Goal: Task Accomplishment & Management: Manage account settings

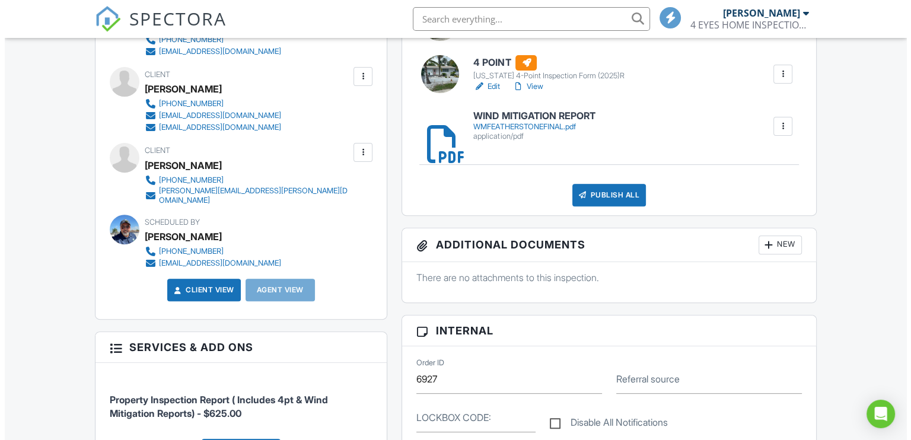
scroll to position [415, 0]
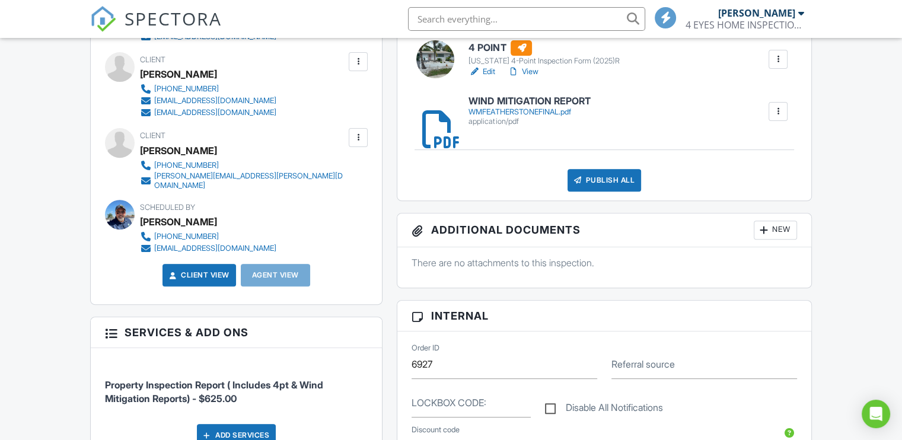
click at [771, 223] on div "New" at bounding box center [774, 230] width 43 height 19
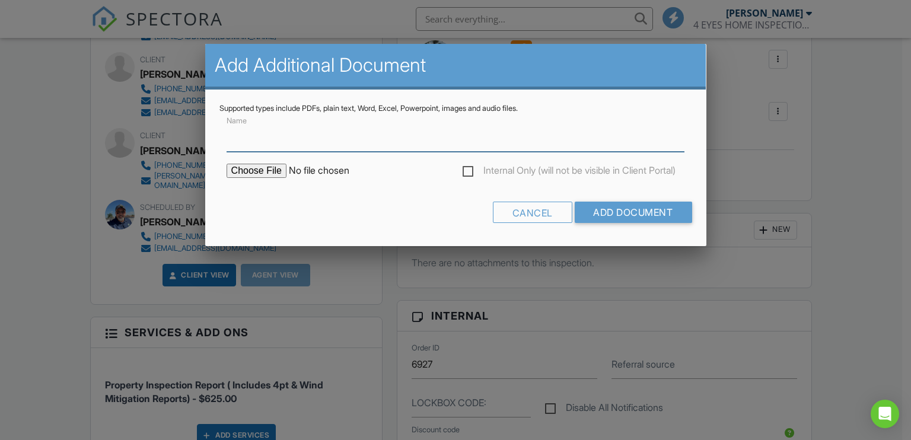
click at [261, 142] on input "Name" at bounding box center [455, 137] width 458 height 29
type input "PERMITS"
click at [250, 171] on input "file" at bounding box center [327, 171] width 202 height 14
type input "C:\fakepath\BuildFaxReport_20250827102846706089-KBNRLU-766005913.pdf"
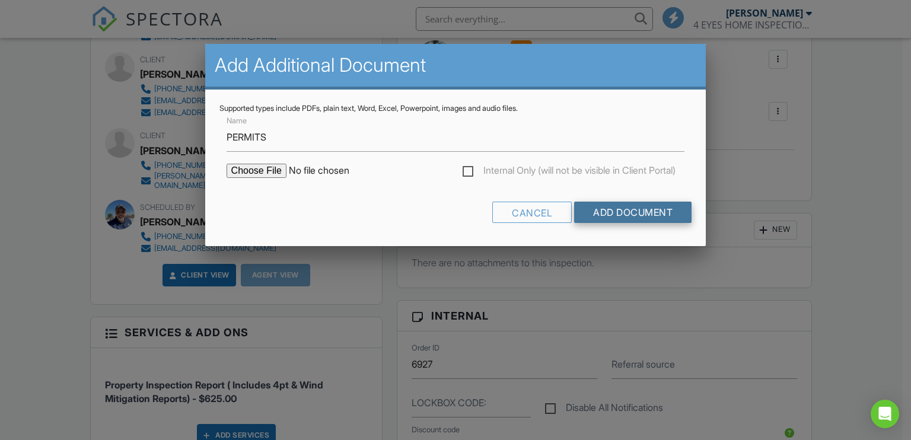
click at [588, 206] on input "Add Document" at bounding box center [632, 212] width 117 height 21
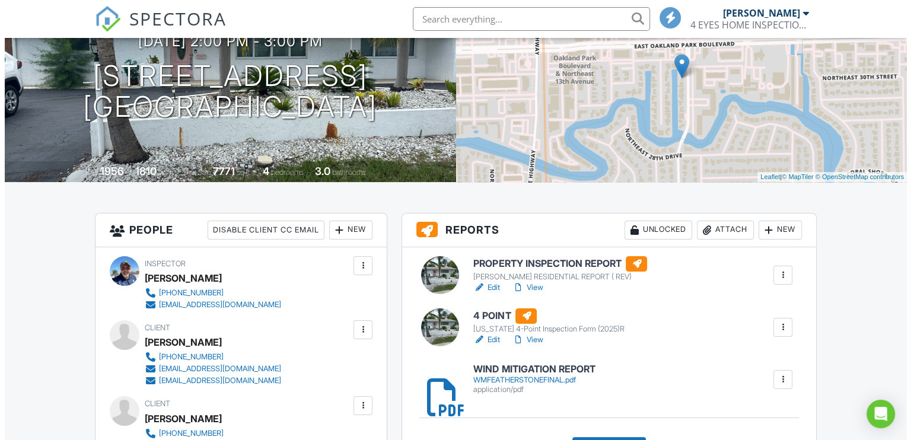
scroll to position [178, 0]
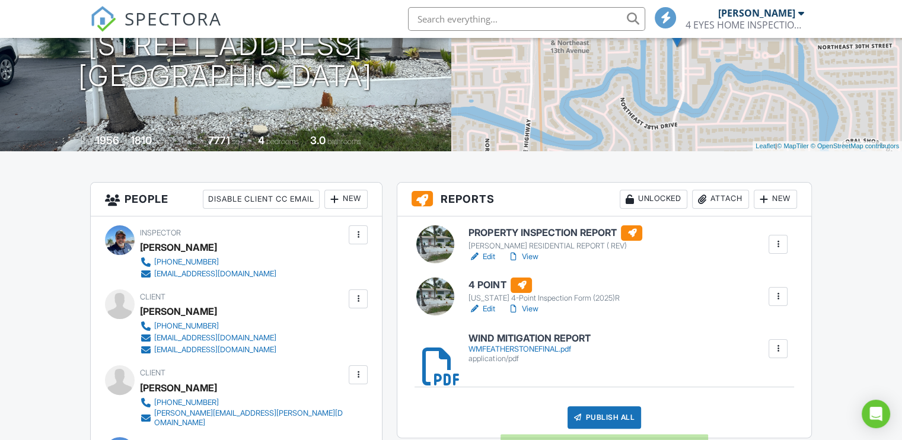
click at [595, 422] on div "Publish All" at bounding box center [604, 417] width 74 height 23
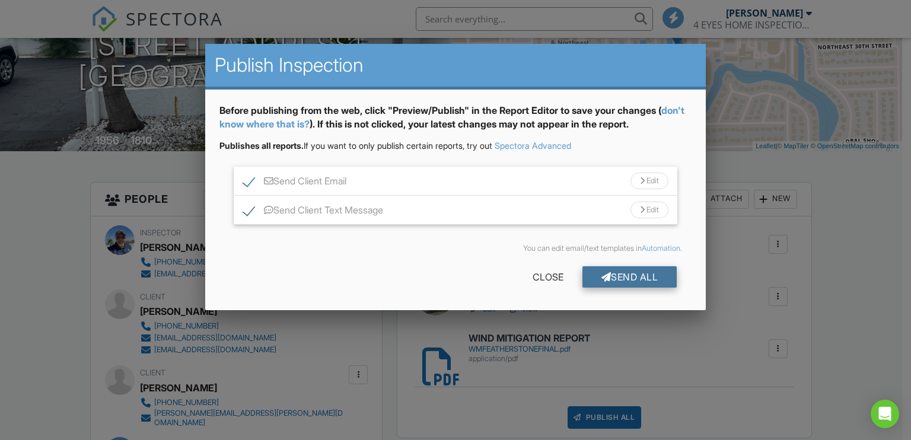
click at [620, 279] on div "Send All" at bounding box center [629, 276] width 95 height 21
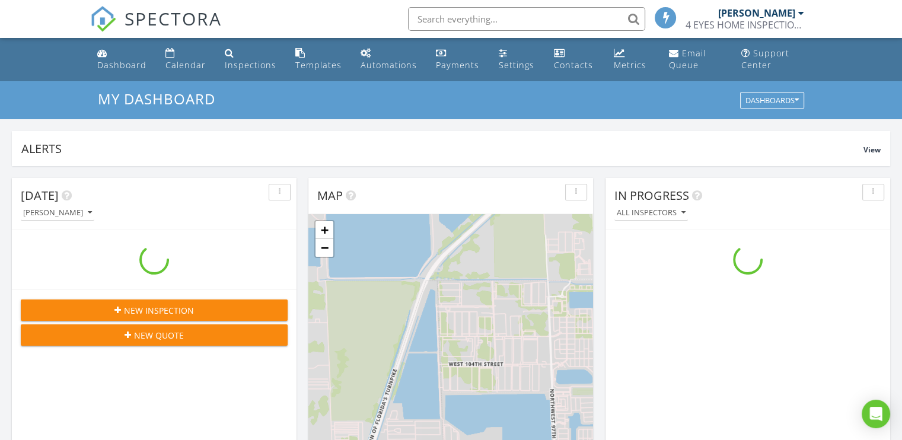
scroll to position [1097, 920]
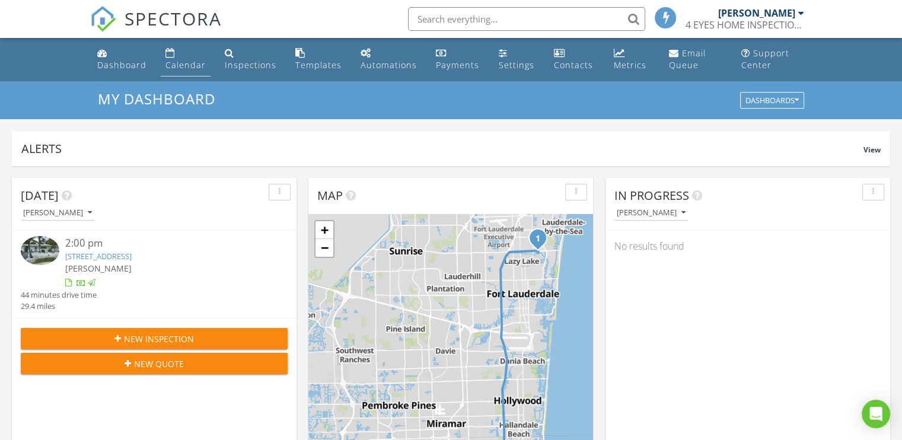
click at [192, 65] on div "Calendar" at bounding box center [185, 64] width 40 height 11
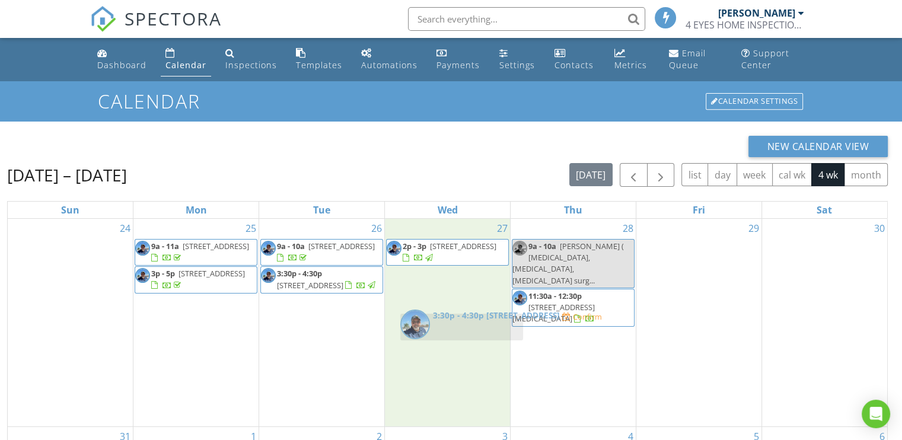
drag, startPoint x: 553, startPoint y: 329, endPoint x: 441, endPoint y: 327, distance: 111.5
click at [441, 327] on body "SPECTORA [PERSON_NAME] 4 EYES HOME INSPECTIONS LLC Role: Inspector Dashboard Ne…" at bounding box center [451, 305] width 902 height 610
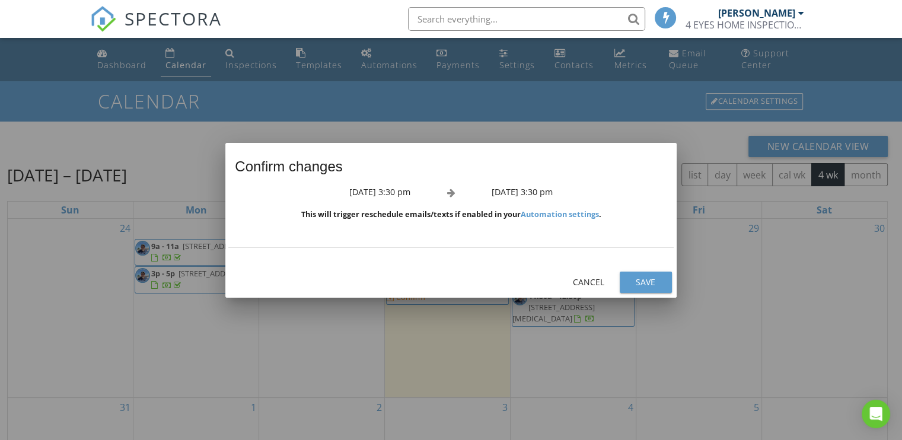
click at [640, 279] on div "Save" at bounding box center [645, 282] width 33 height 12
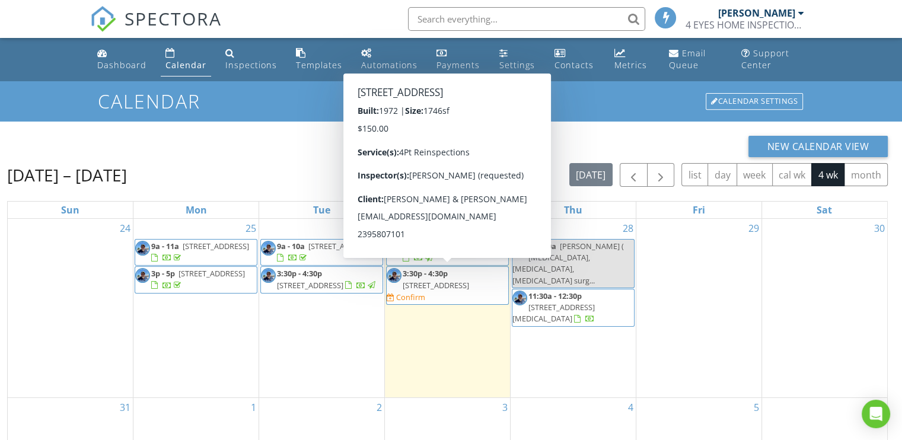
click at [429, 280] on span "1650 SW 17th St, Miami 33145" at bounding box center [436, 285] width 66 height 11
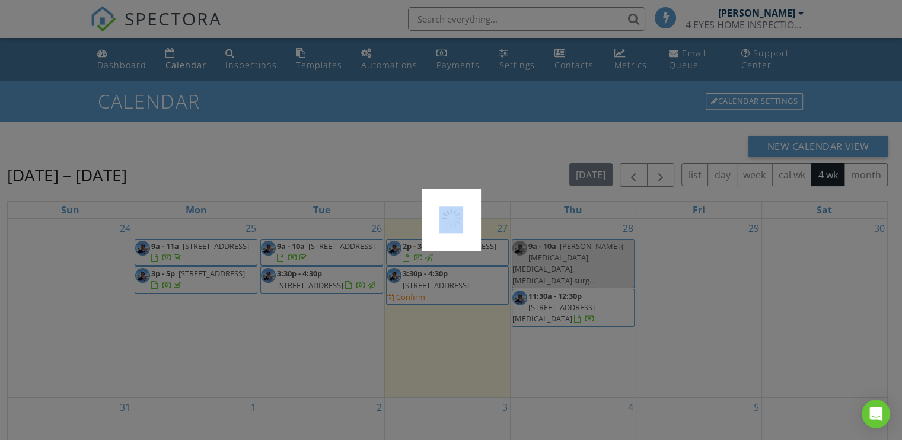
click at [429, 280] on div at bounding box center [451, 220] width 902 height 440
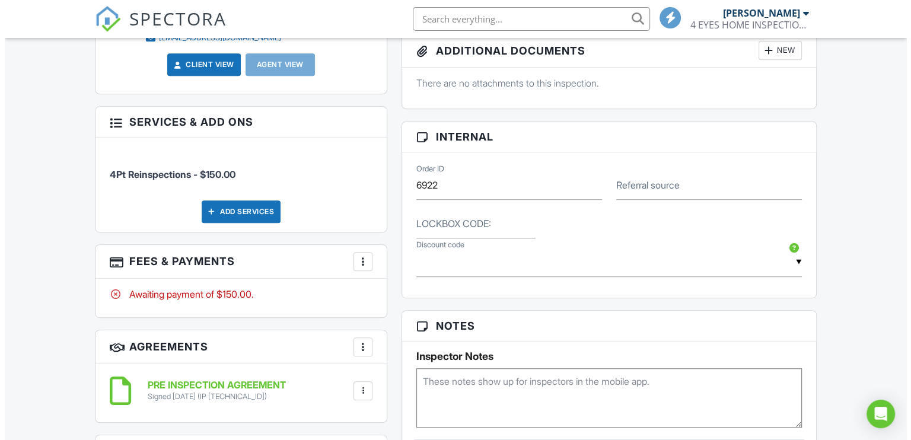
scroll to position [711, 0]
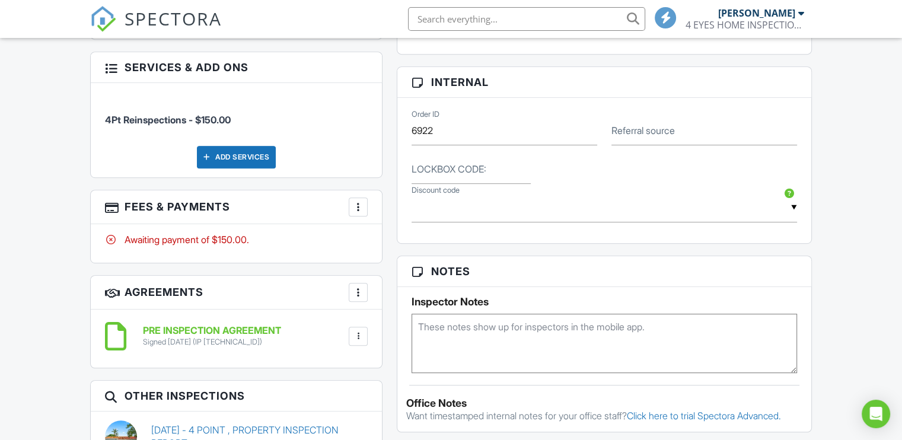
click at [362, 201] on div at bounding box center [358, 207] width 12 height 12
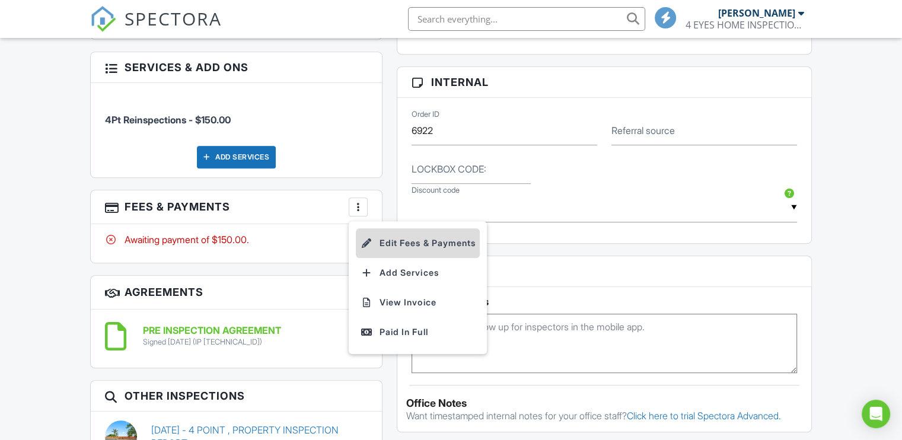
click at [383, 240] on li "Edit Fees & Payments" at bounding box center [418, 243] width 124 height 30
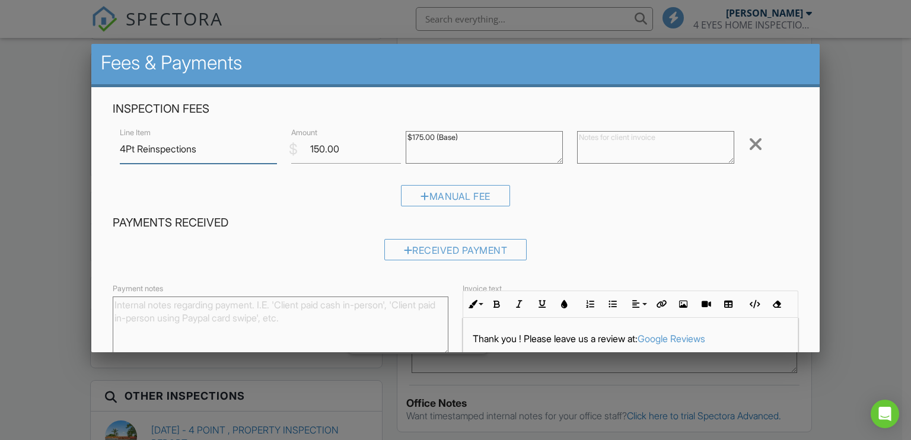
scroll to position [0, 0]
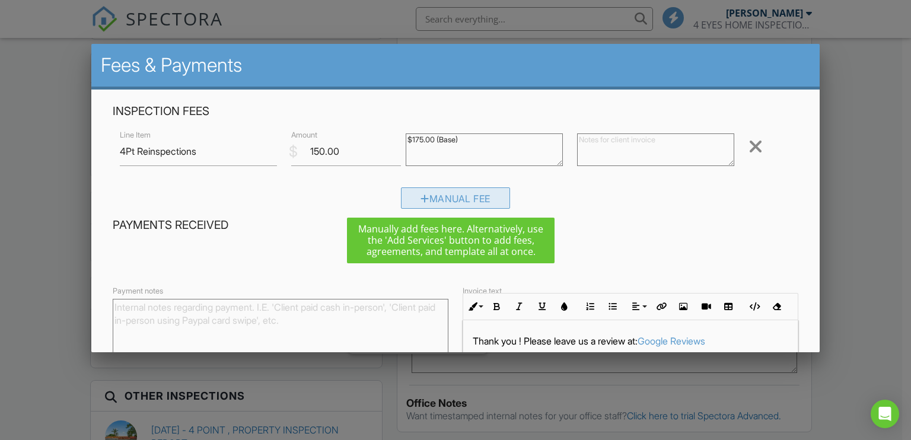
click at [426, 196] on div "Manual Fee" at bounding box center [455, 197] width 109 height 21
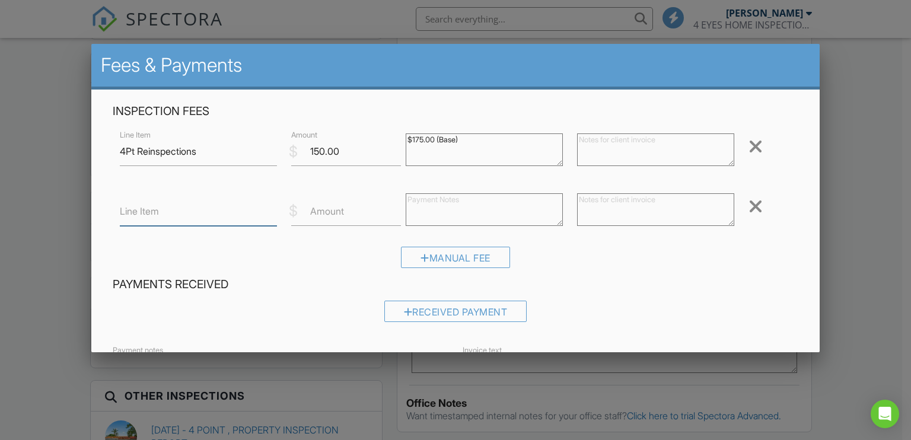
click at [205, 208] on input "Line Item" at bounding box center [198, 211] width 157 height 29
type input "DISCOUNT"
click at [327, 212] on label "Amount" at bounding box center [327, 211] width 34 height 13
click at [327, 212] on input "Amount" at bounding box center [346, 211] width 110 height 29
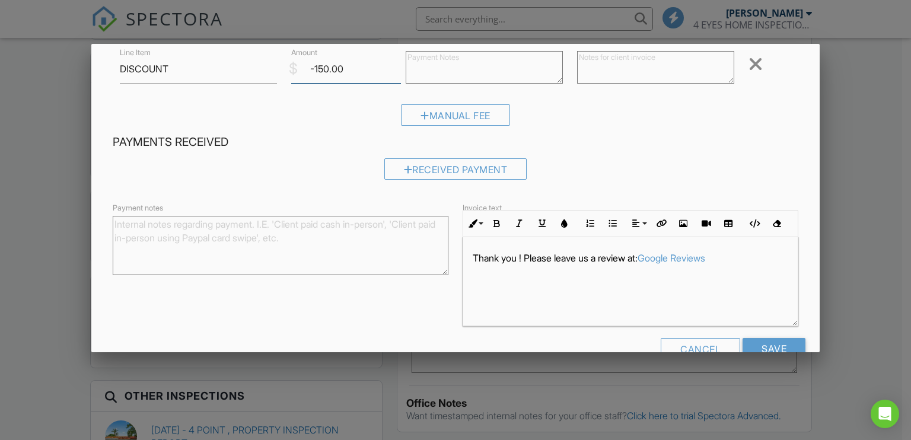
scroll to position [173, 0]
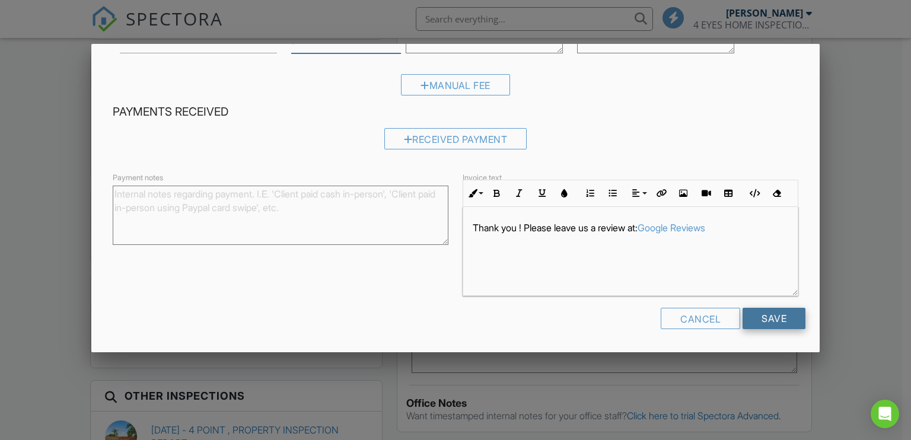
type input "-150.00"
click at [772, 328] on input "Save" at bounding box center [773, 318] width 63 height 21
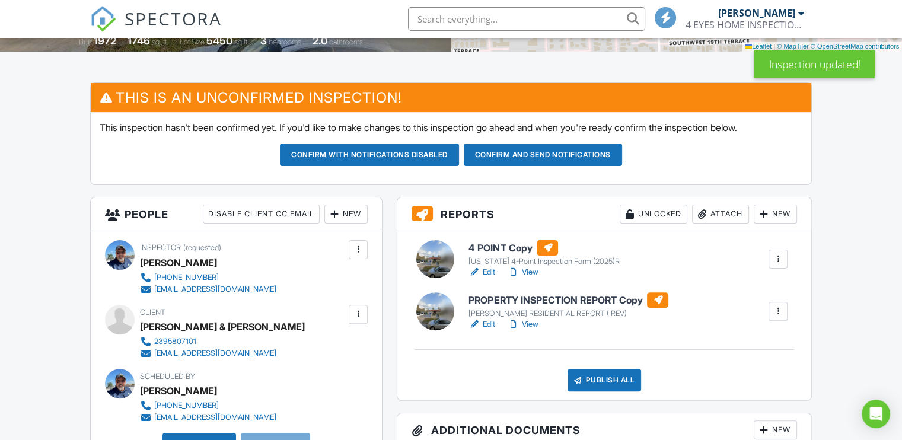
scroll to position [296, 0]
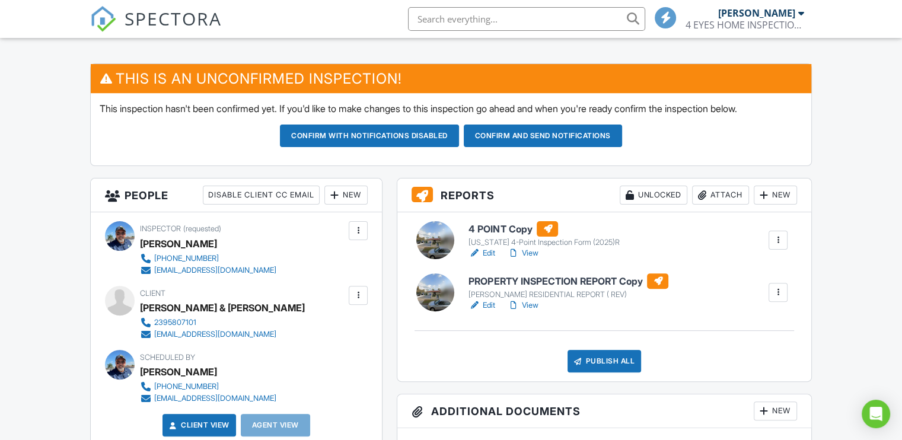
click at [776, 289] on div at bounding box center [778, 292] width 12 height 12
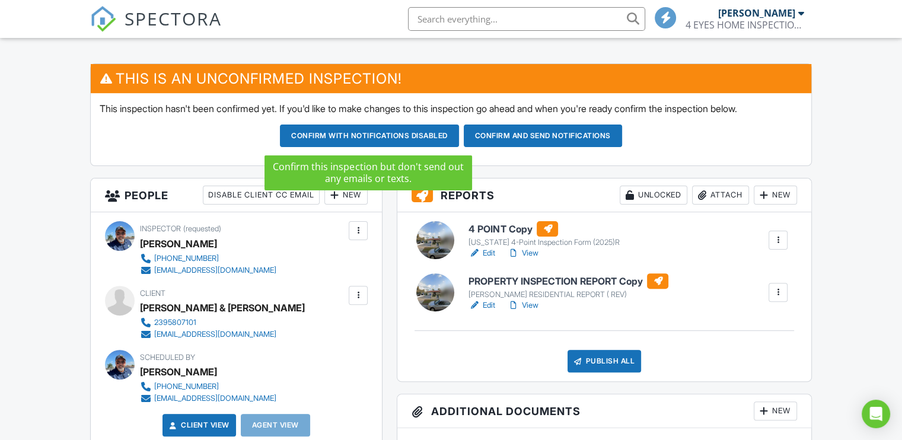
click at [366, 133] on button "Confirm with notifications disabled" at bounding box center [369, 135] width 179 height 23
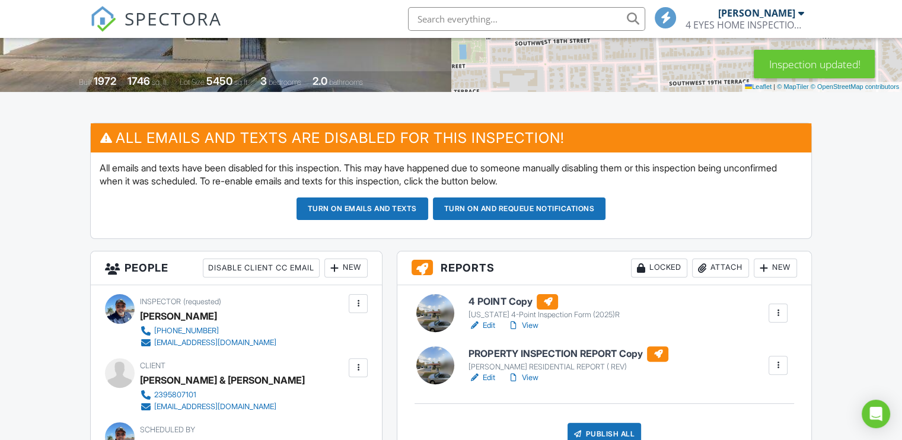
click at [369, 209] on button "Turn on emails and texts" at bounding box center [362, 208] width 132 height 23
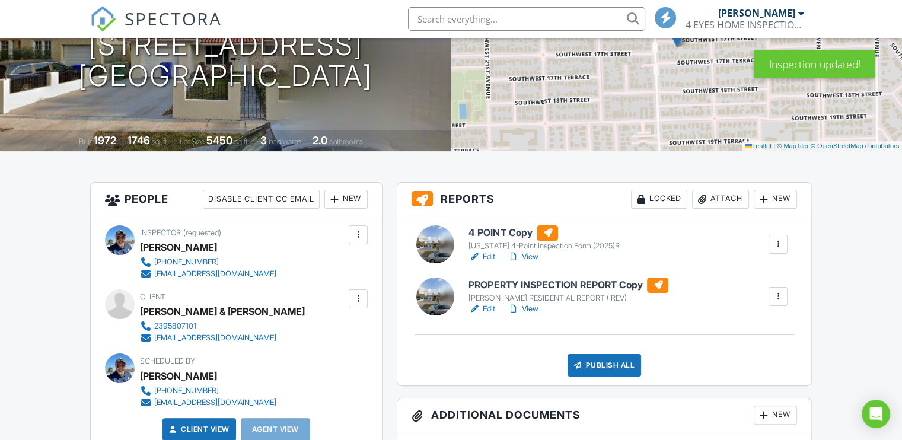
click at [487, 255] on link "Edit" at bounding box center [481, 257] width 27 height 12
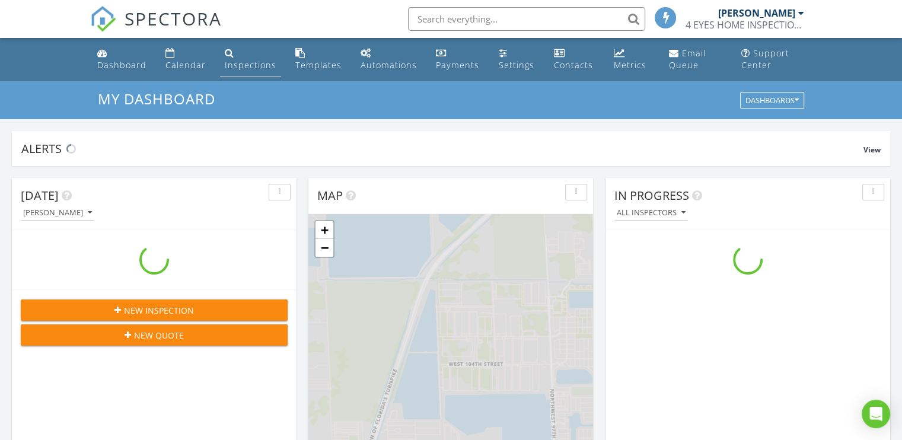
scroll to position [1097, 920]
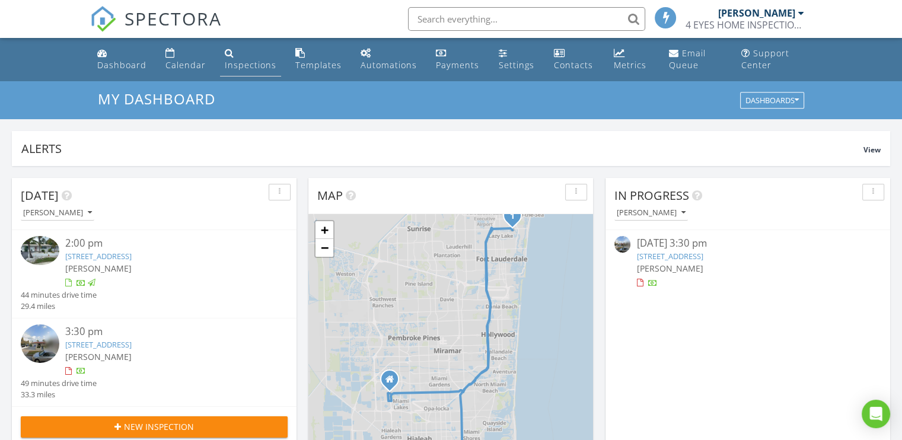
click at [244, 65] on div "Inspections" at bounding box center [251, 64] width 52 height 11
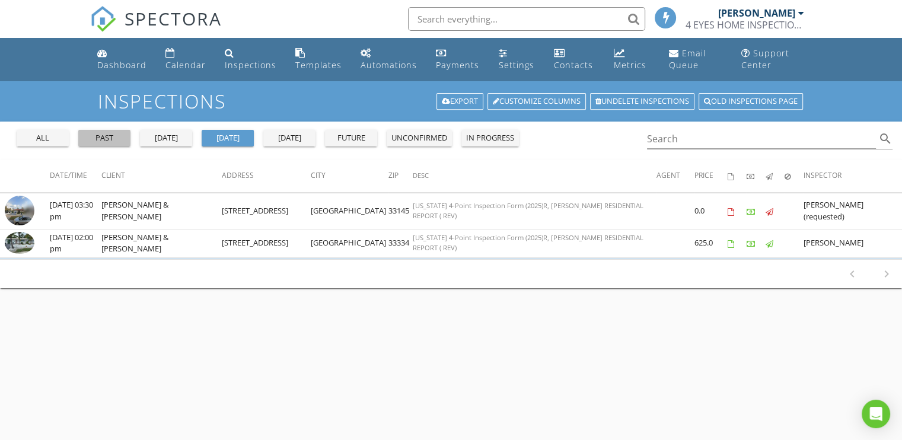
click at [100, 135] on div "past" at bounding box center [104, 138] width 43 height 12
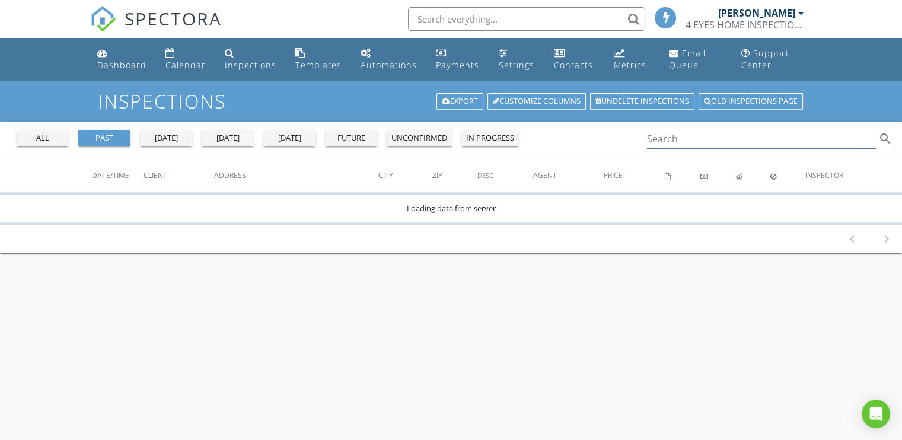
click at [681, 137] on input "Search" at bounding box center [761, 139] width 229 height 20
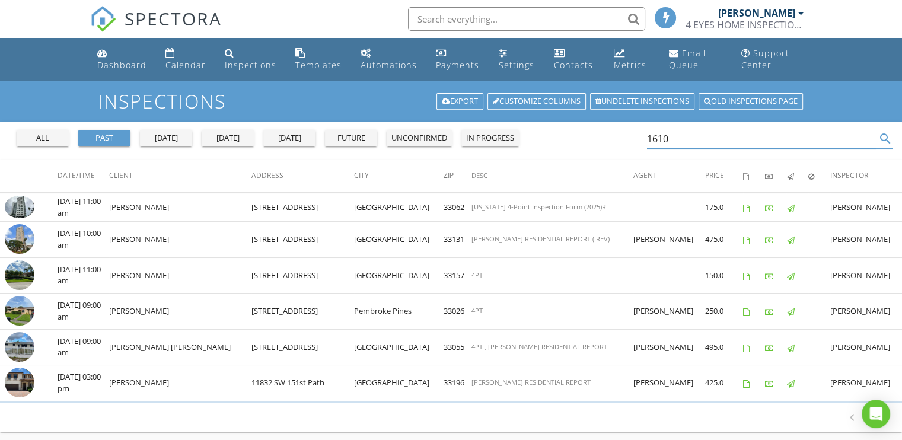
type input "1610"
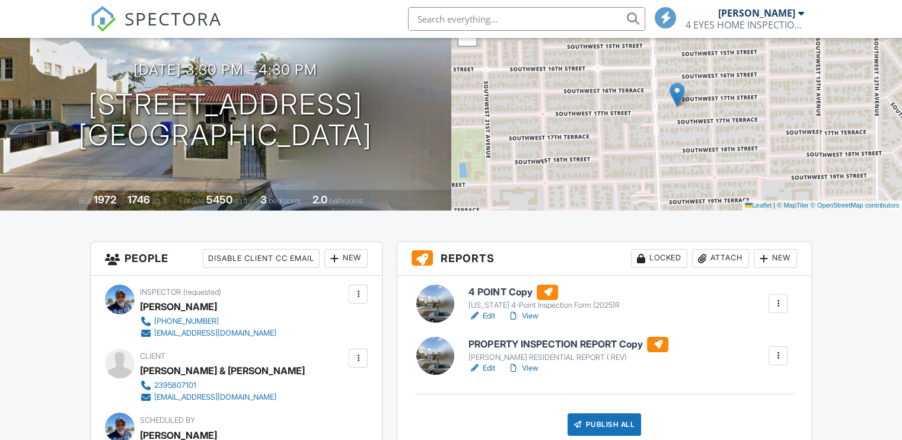
scroll to position [119, 0]
click at [778, 352] on div at bounding box center [778, 356] width 12 height 12
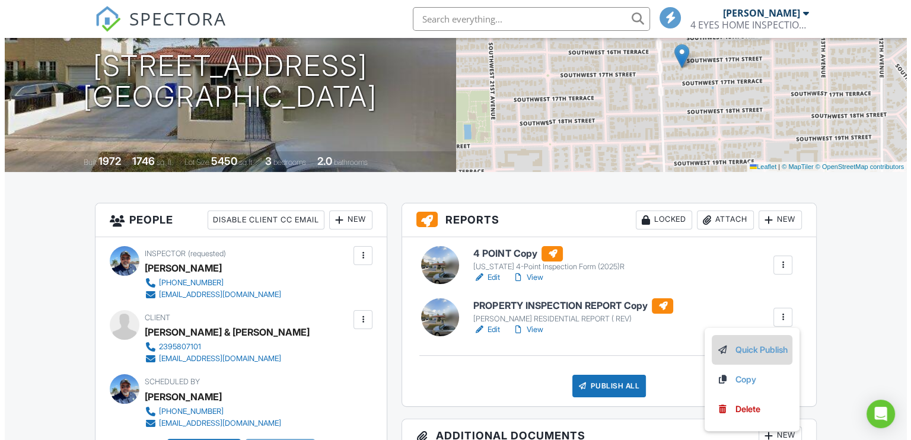
scroll to position [178, 0]
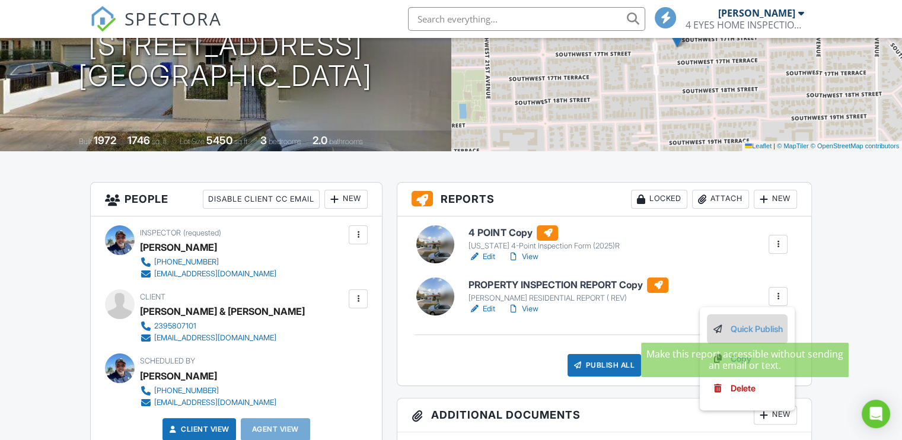
click at [735, 385] on div "Delete" at bounding box center [742, 388] width 25 height 13
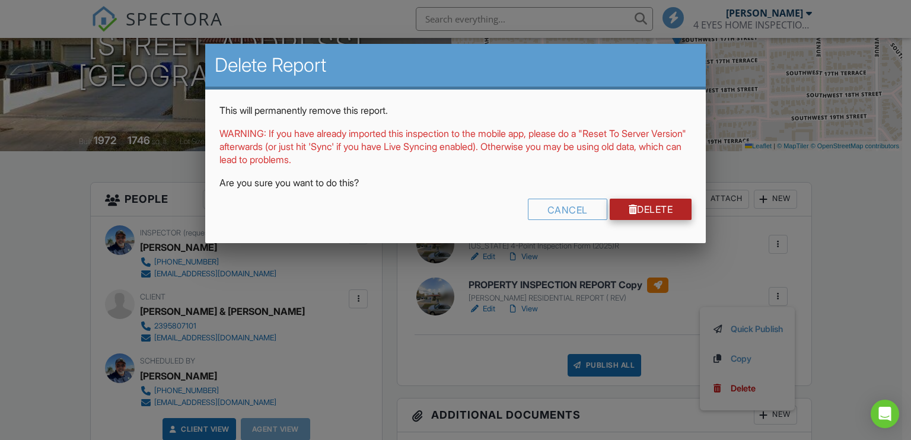
click at [640, 206] on link "Delete" at bounding box center [650, 209] width 82 height 21
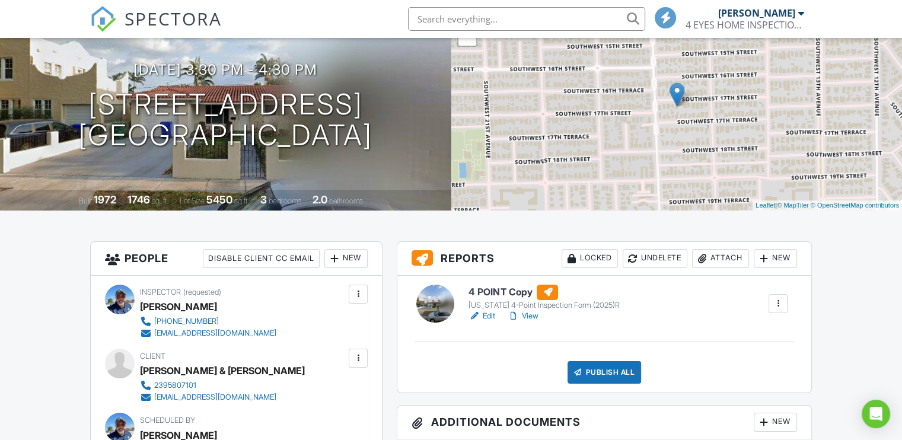
click at [491, 315] on link "Edit" at bounding box center [481, 316] width 27 height 12
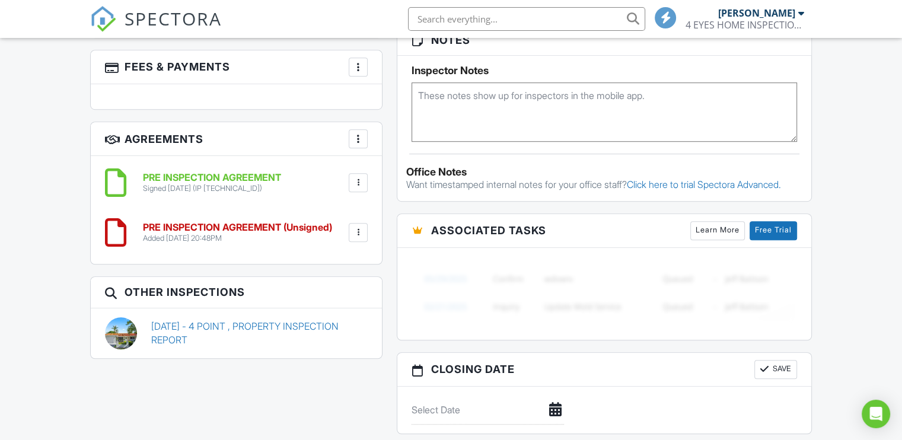
scroll to position [830, 0]
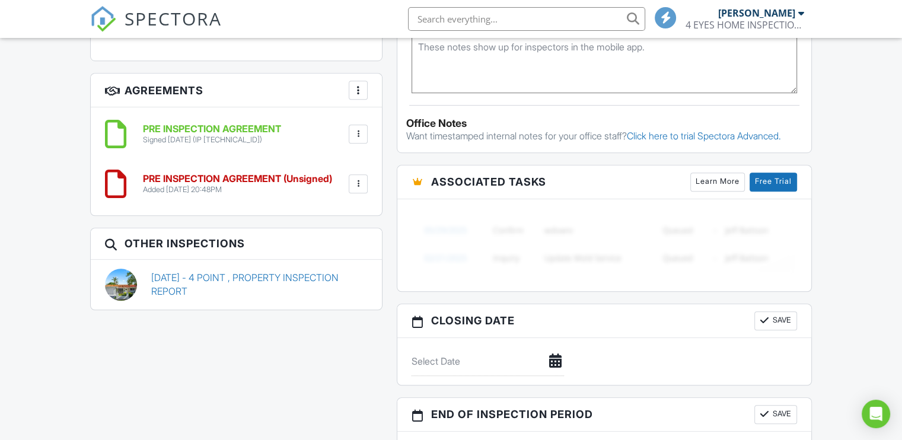
click at [358, 181] on div at bounding box center [358, 184] width 12 height 12
click at [318, 277] on li "Delete" at bounding box center [327, 276] width 68 height 30
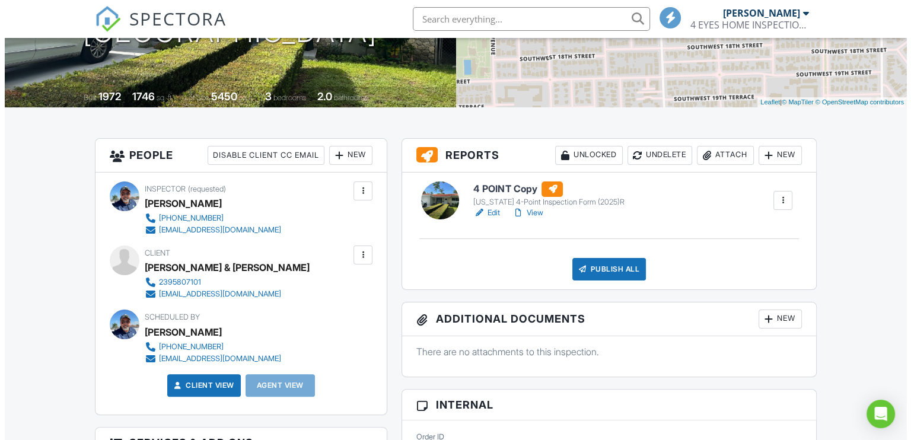
scroll to position [237, 0]
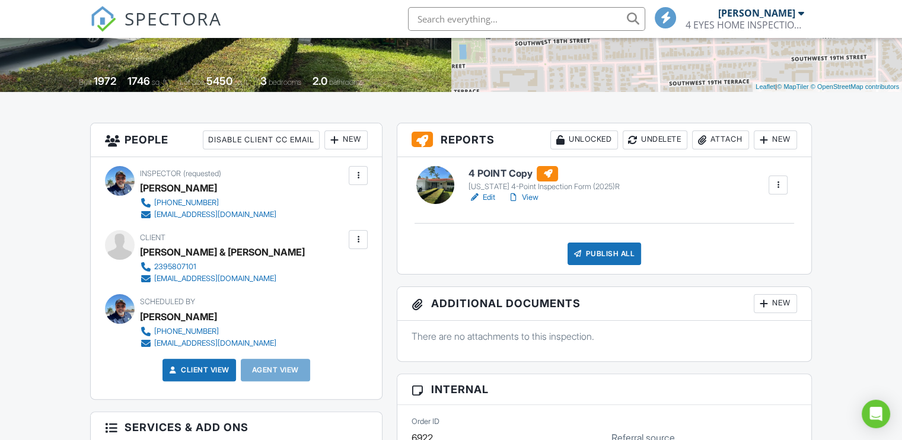
click at [617, 256] on div "Publish All" at bounding box center [604, 253] width 74 height 23
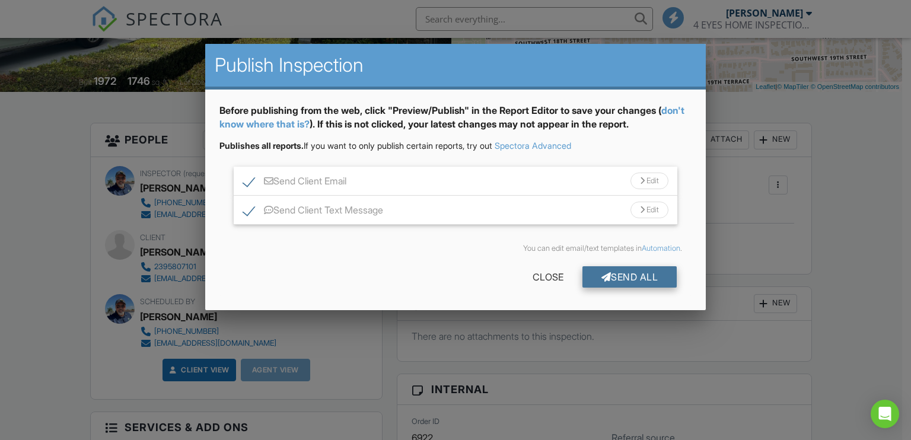
click at [614, 275] on div "Send All" at bounding box center [629, 276] width 95 height 21
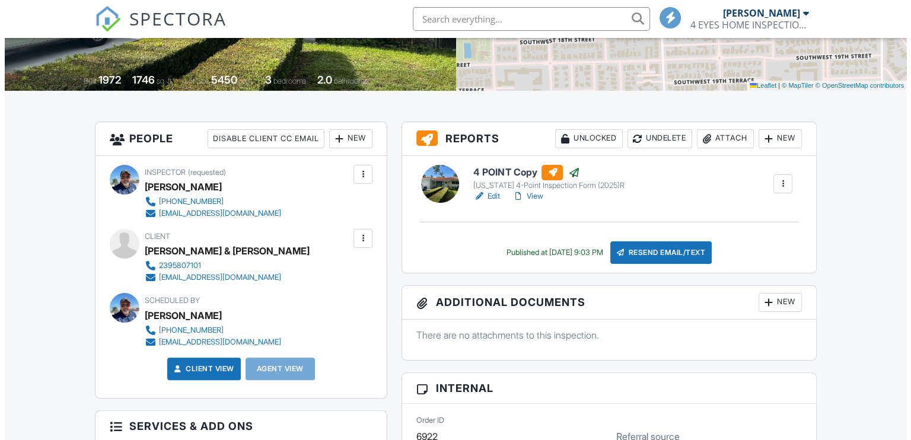
scroll to position [237, 0]
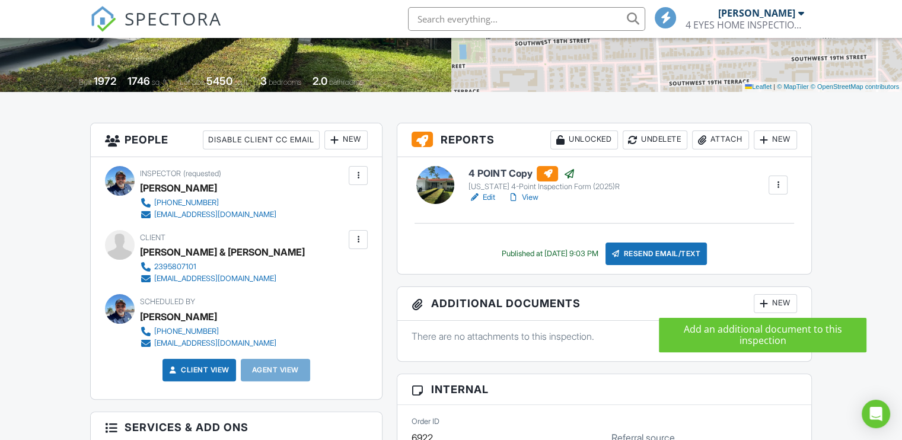
click at [765, 299] on div at bounding box center [764, 304] width 12 height 12
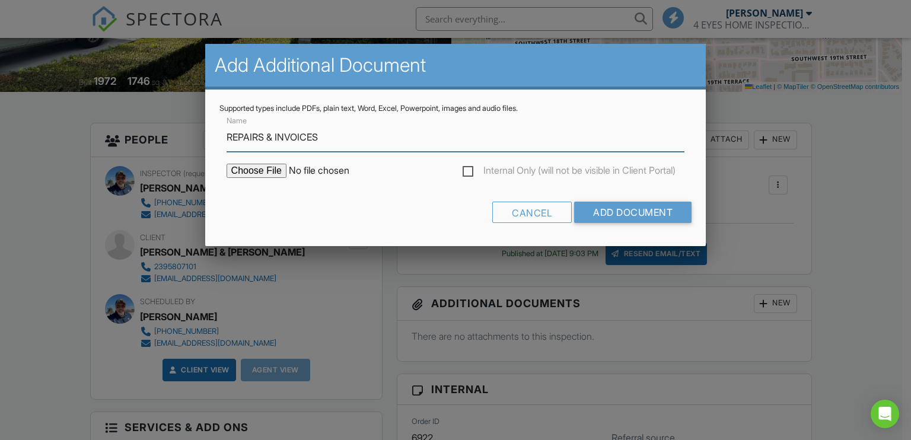
type input "REPAIRS & INVOICES"
click at [250, 170] on input "file" at bounding box center [327, 171] width 202 height 14
type input "C:\fakepath\BCNOLAN4PT.zip"
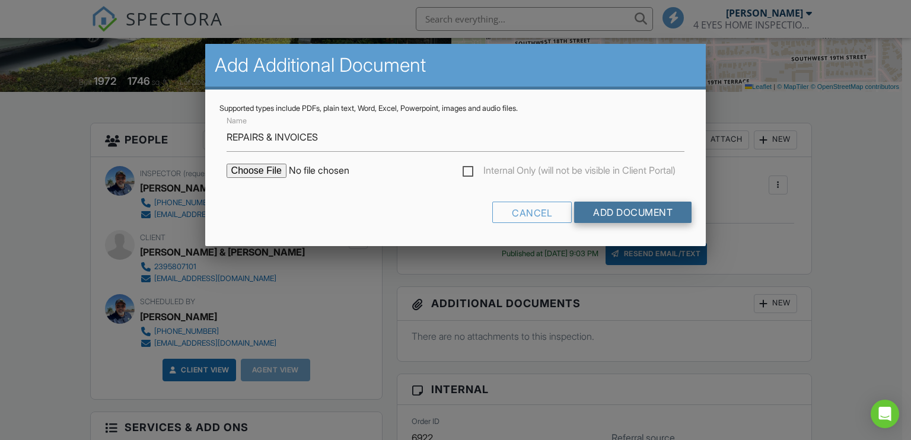
click at [595, 209] on input "Add Document" at bounding box center [632, 212] width 117 height 21
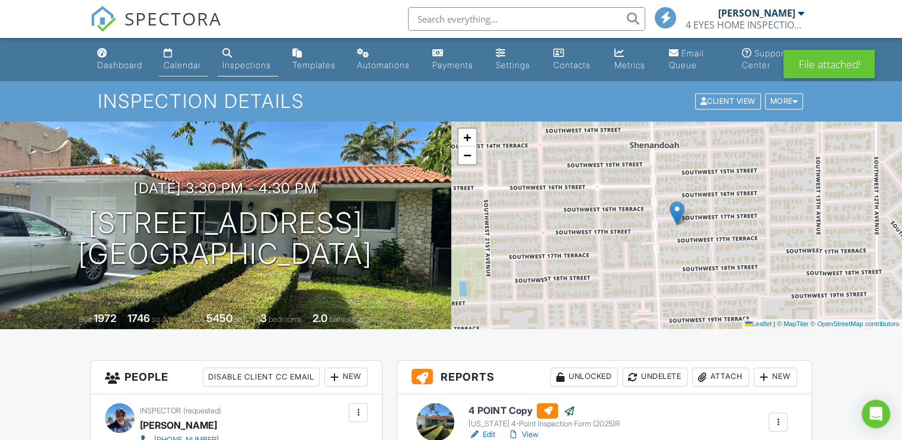
click at [181, 61] on div "Calendar" at bounding box center [182, 65] width 37 height 10
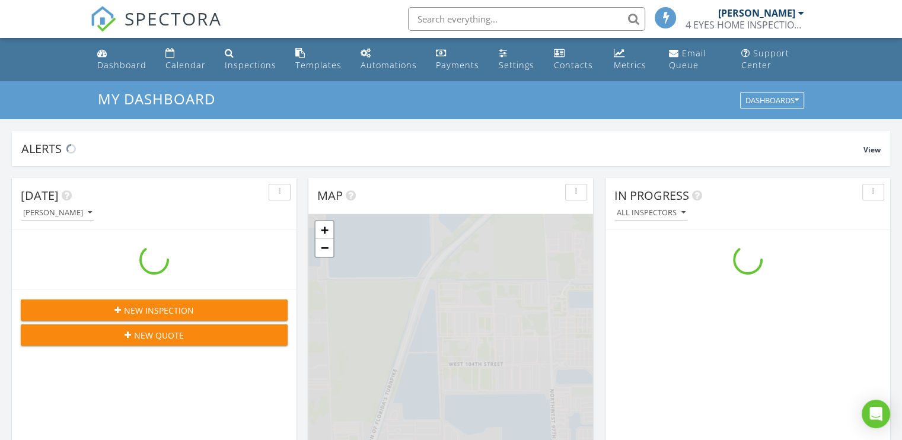
scroll to position [1097, 920]
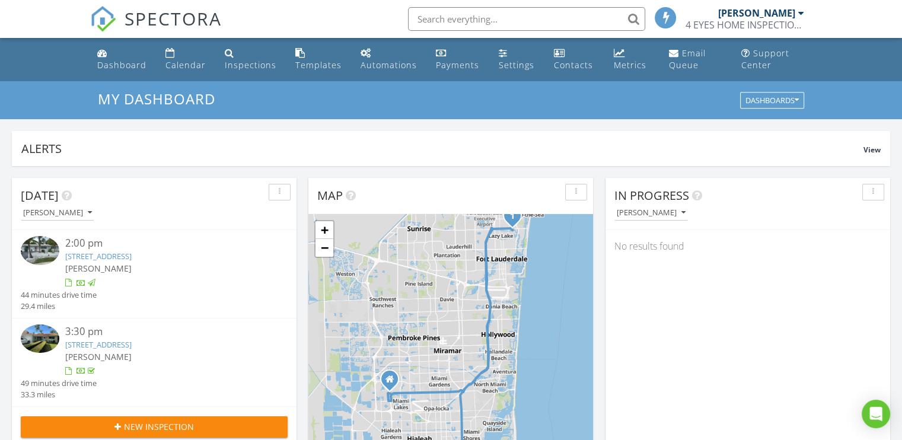
click at [45, 244] on img at bounding box center [40, 250] width 39 height 29
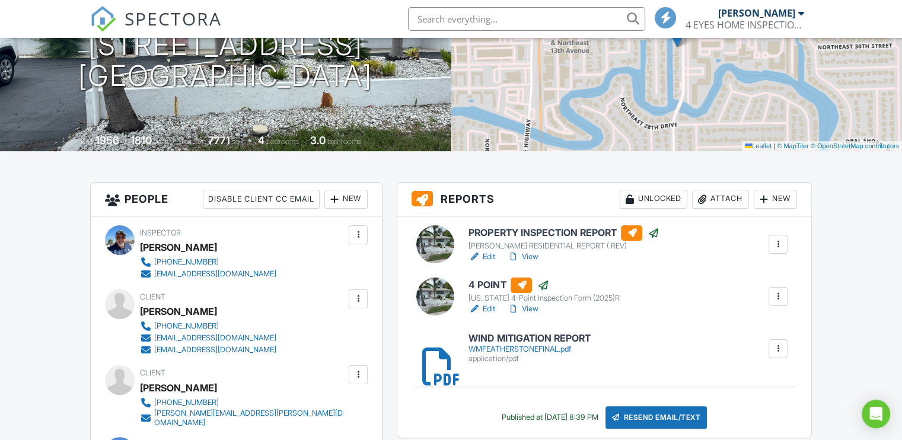
click at [491, 256] on link "Edit" at bounding box center [481, 257] width 27 height 12
